Goal: Complete application form

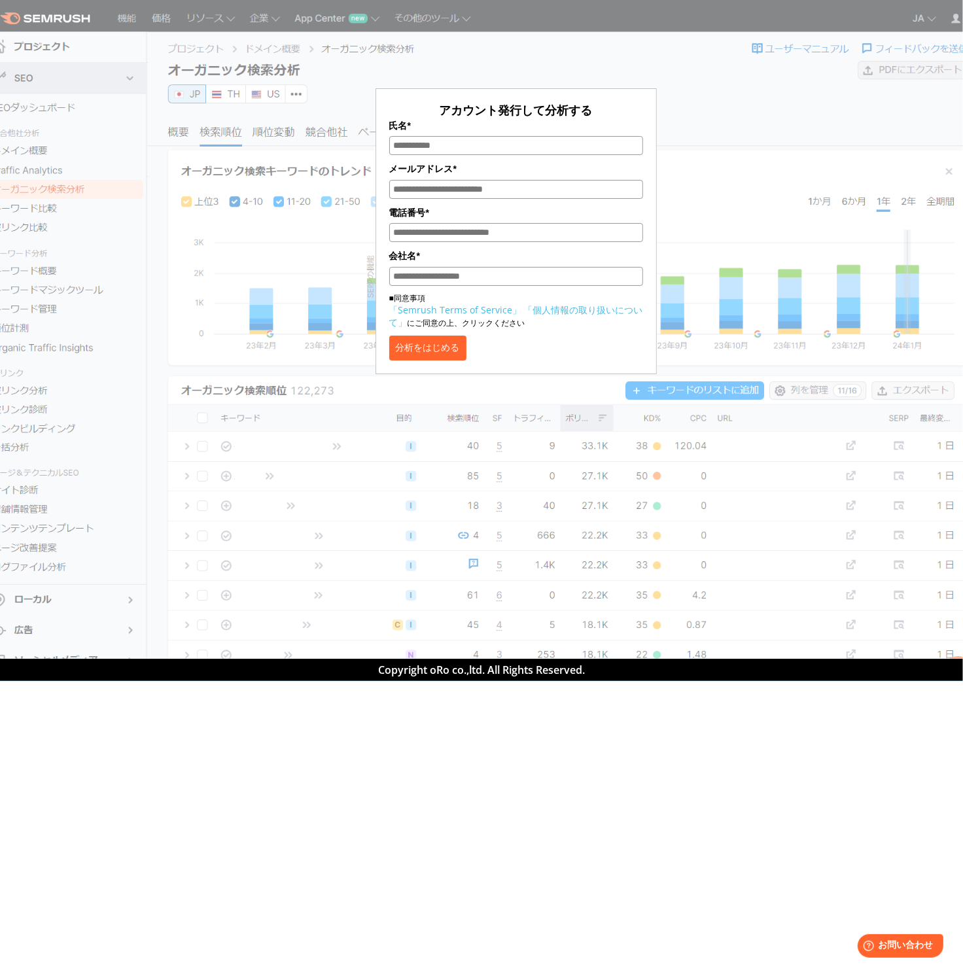
click at [571, 69] on div "アカウント発行して分析する 氏名* メールアドレス* 電話番号* 会社名* ■同意事項 「Semrush Terms of Service」 「個人情報の取り…" at bounding box center [516, 195] width 654 height 358
click at [467, 360] on button "分析をはじめる" at bounding box center [427, 348] width 77 height 25
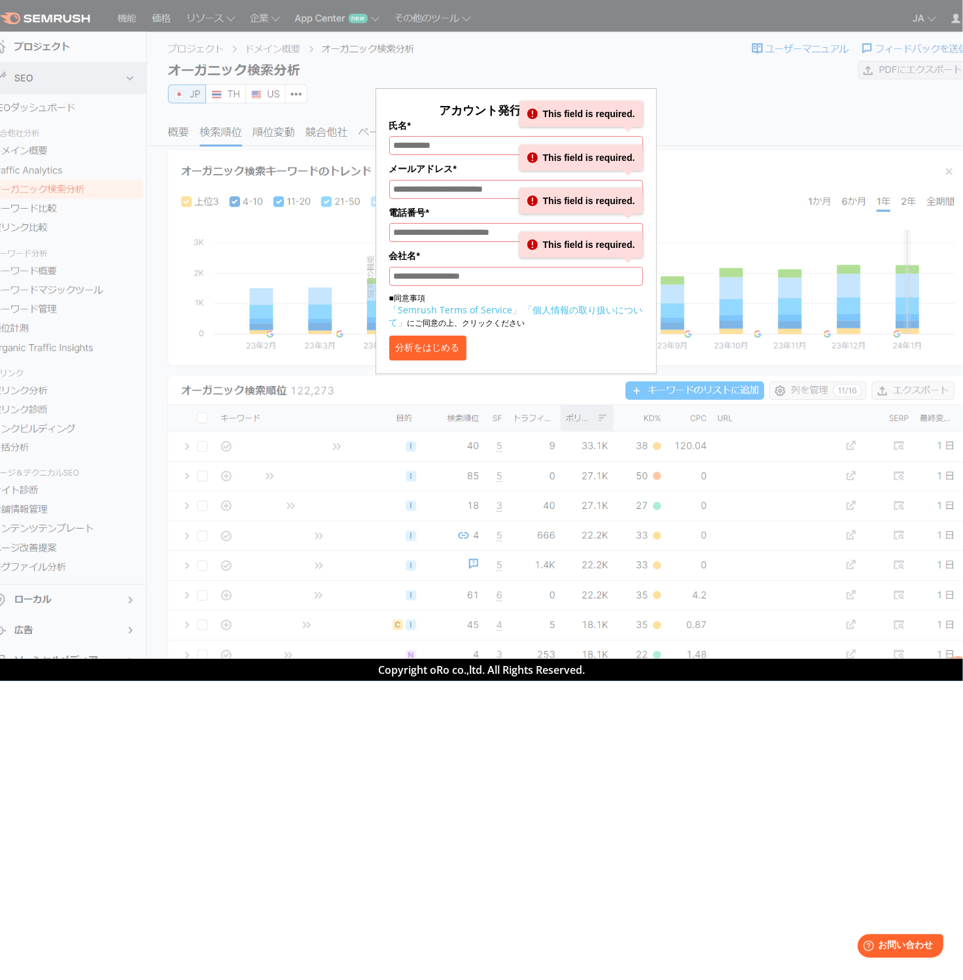
click at [297, 423] on section "アカウント発行して分析する 氏名* This field is required. メールアドレス* This field is required. 電話番号…" at bounding box center [481, 329] width 963 height 659
